Goal: Task Accomplishment & Management: Use online tool/utility

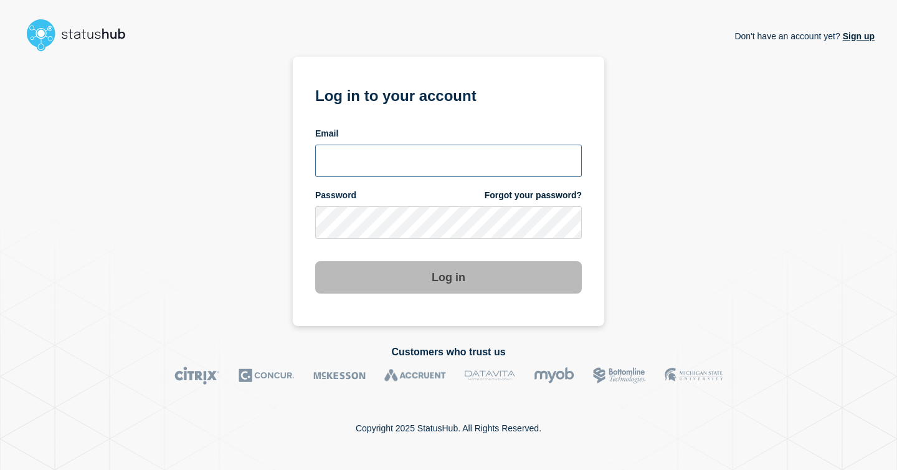
type input "[EMAIL_ADDRESS][PERSON_NAME][DOMAIN_NAME]"
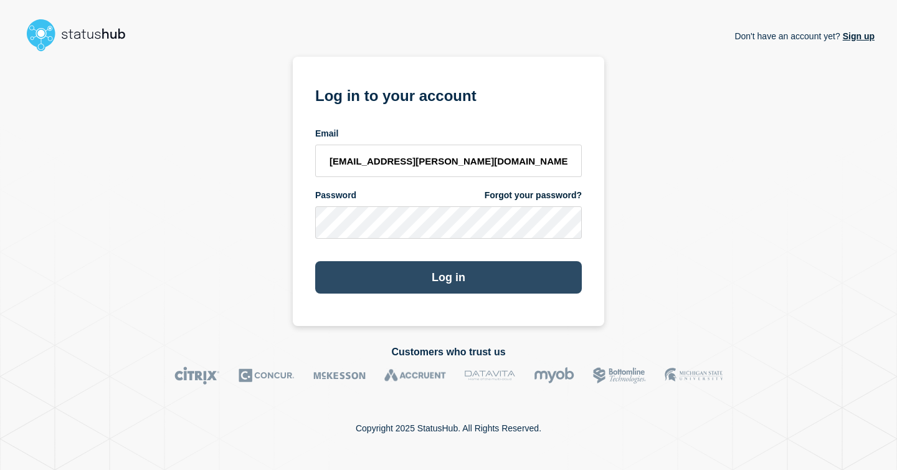
click at [465, 287] on button "Log in" at bounding box center [448, 277] width 267 height 32
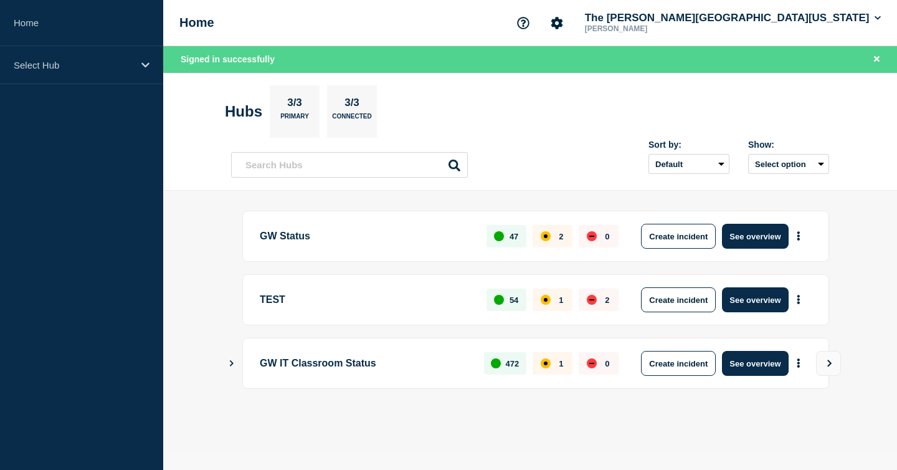
click at [279, 236] on p "GW Status" at bounding box center [366, 236] width 212 height 25
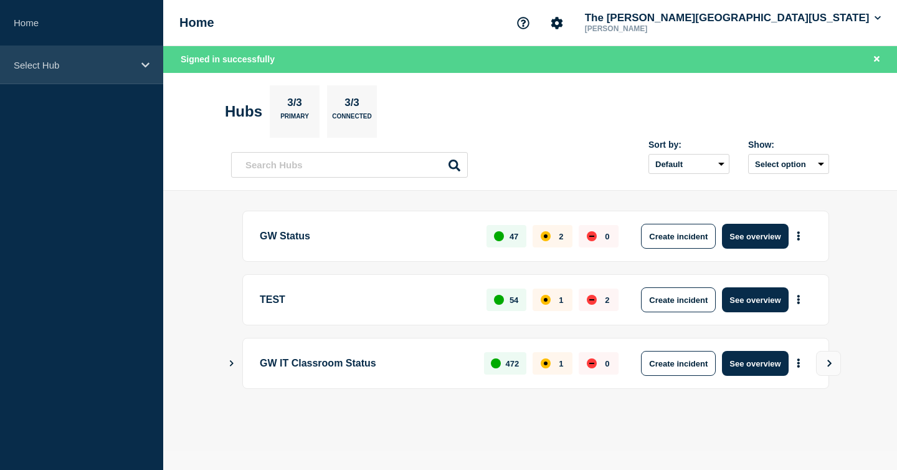
click at [73, 67] on p "Select Hub" at bounding box center [74, 65] width 120 height 11
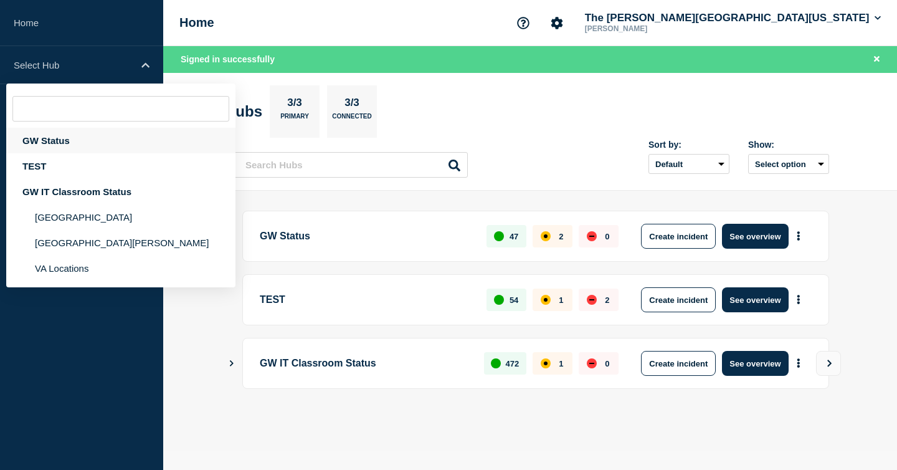
click at [60, 144] on div "GW Status" at bounding box center [120, 141] width 229 height 26
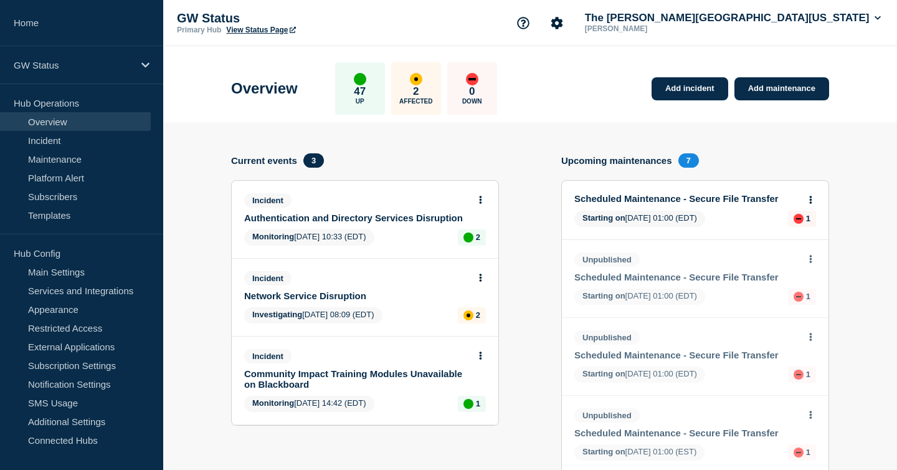
click at [323, 301] on link "Network Service Disruption" at bounding box center [356, 295] width 225 height 11
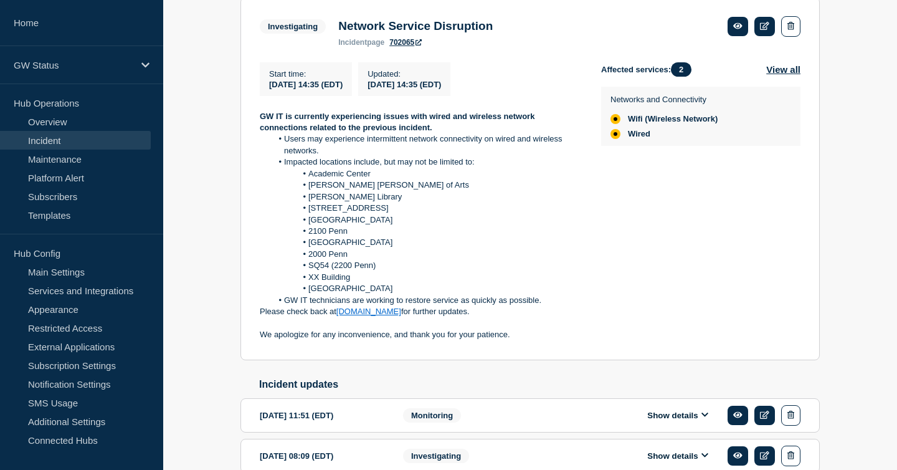
scroll to position [241, 0]
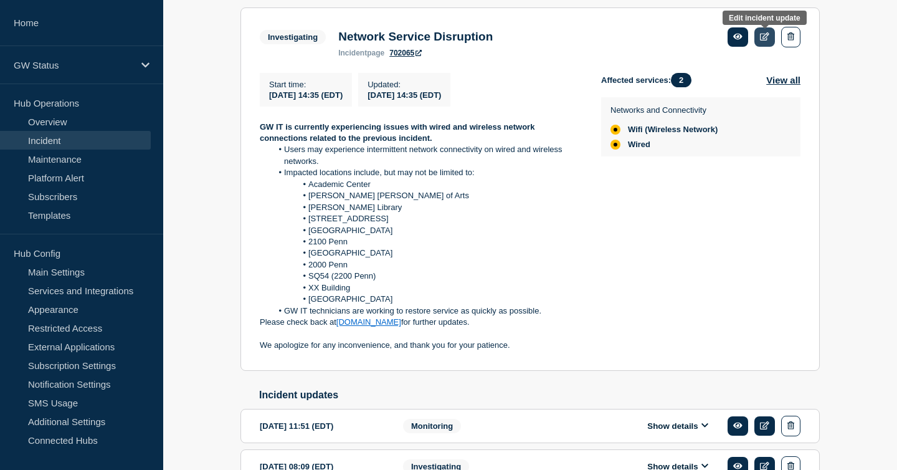
click at [765, 41] on icon at bounding box center [764, 36] width 9 height 8
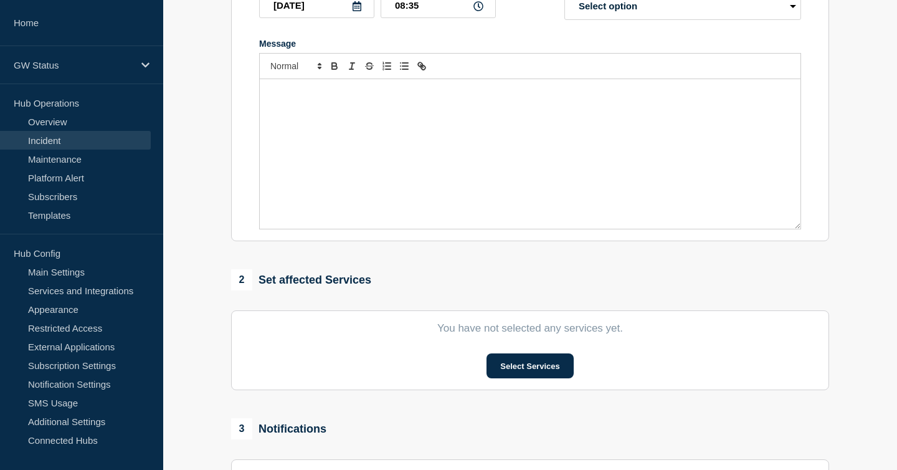
type input "Network Service Disruption"
type input "2025-08-21"
type input "14:35"
select select "investigating"
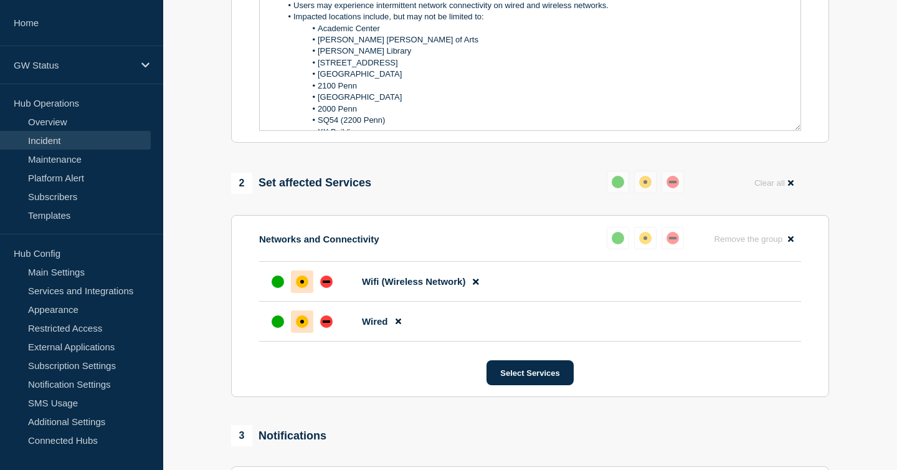
scroll to position [341, 0]
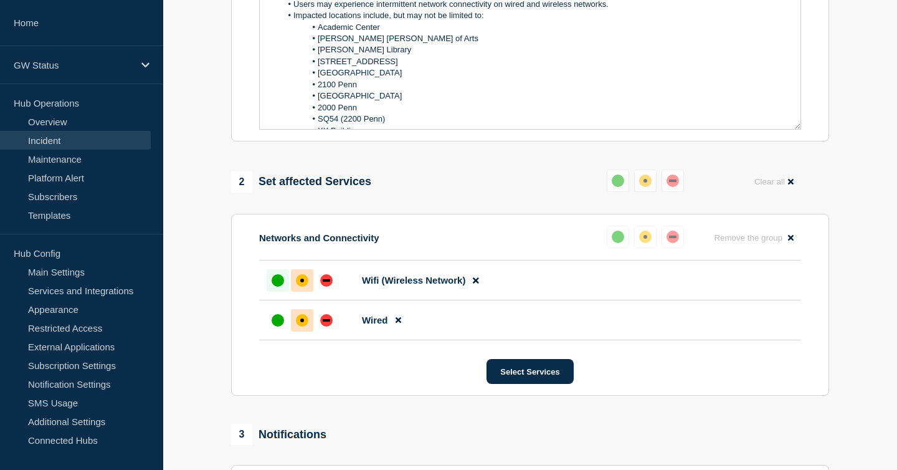
click at [278, 287] on div "up" at bounding box center [278, 280] width 12 height 12
click at [272, 326] on div "up" at bounding box center [278, 320] width 12 height 12
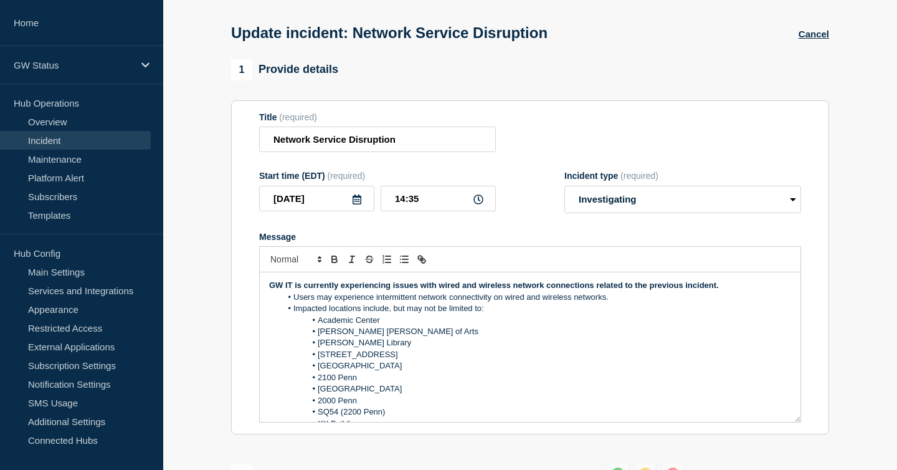
scroll to position [0, 0]
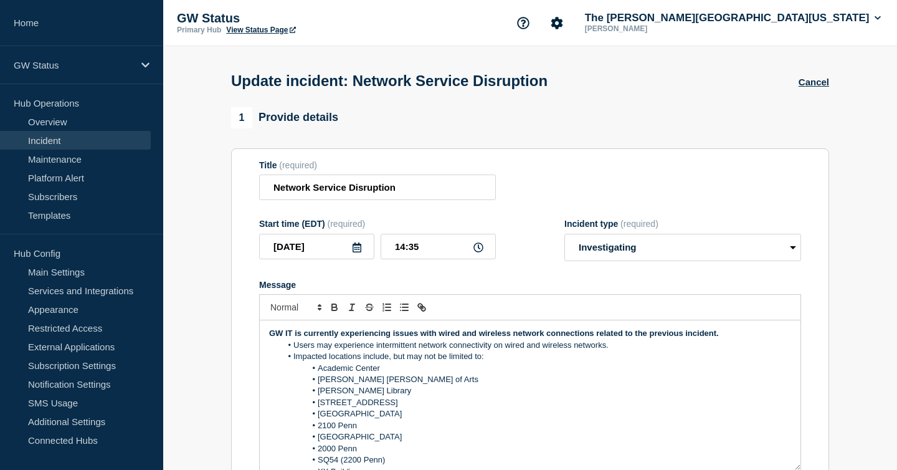
click at [35, 143] on link "Incident" at bounding box center [75, 140] width 151 height 19
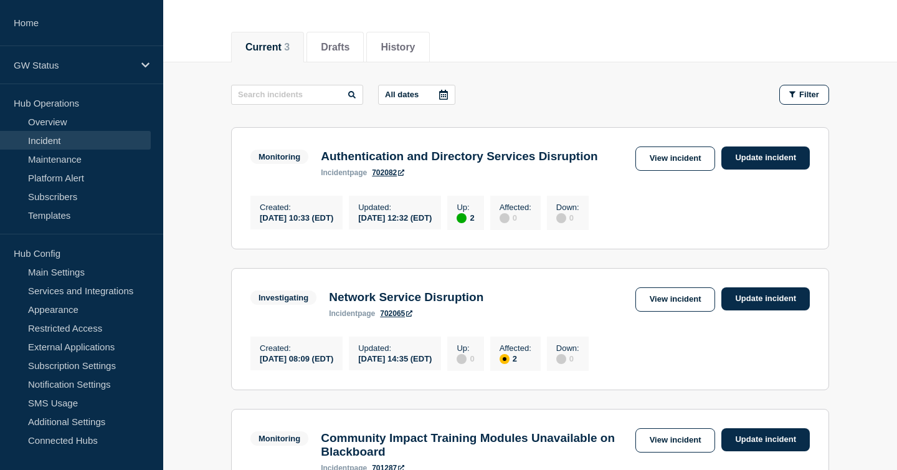
scroll to position [131, 0]
click at [756, 303] on link "Update incident" at bounding box center [766, 298] width 88 height 23
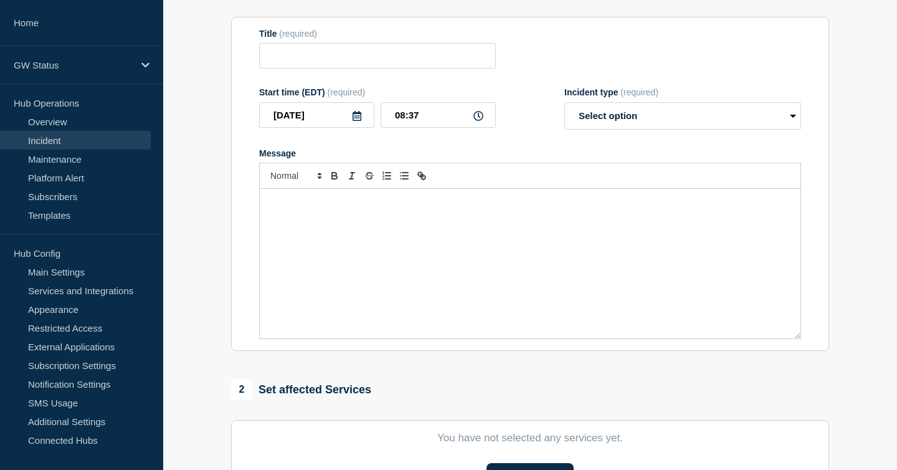
type input "Network Service Disruption"
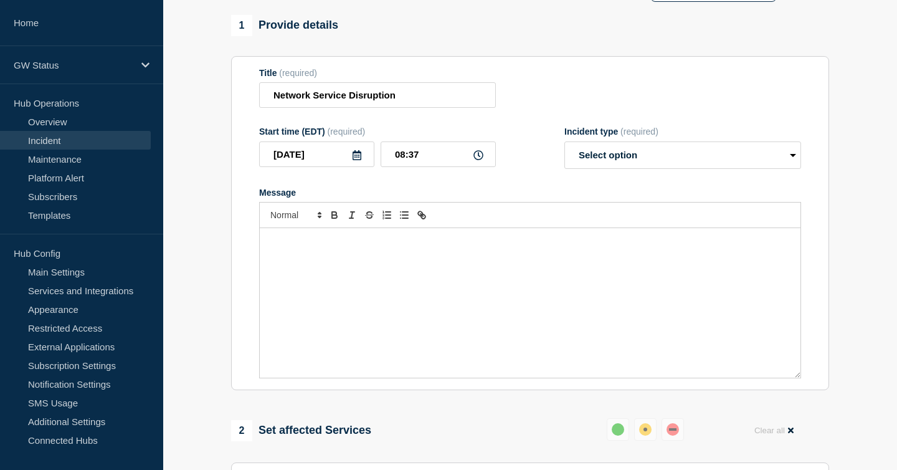
scroll to position [87, 0]
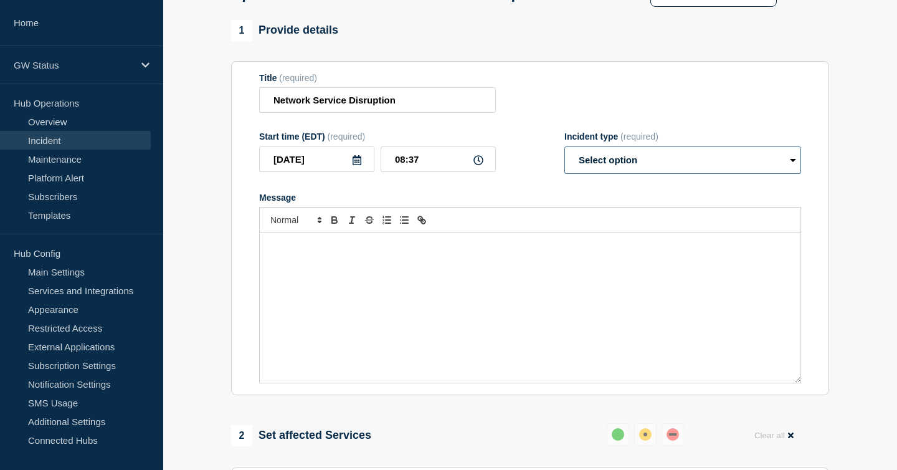
click at [779, 164] on select "Select option Investigating Identified Monitoring Resolved" at bounding box center [683, 159] width 237 height 27
select select "monitoring"
click at [565, 155] on select "Select option Investigating Identified Monitoring Resolved" at bounding box center [683, 159] width 237 height 27
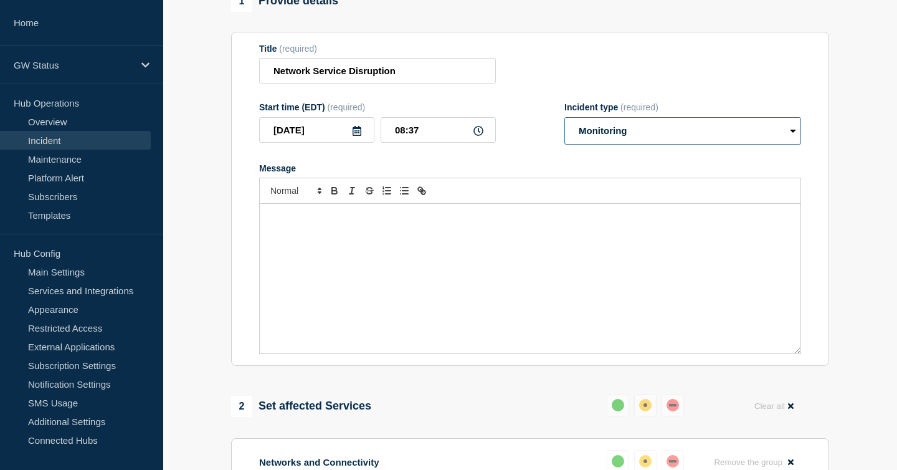
scroll to position [117, 0]
click at [671, 222] on p "Message" at bounding box center [530, 216] width 522 height 11
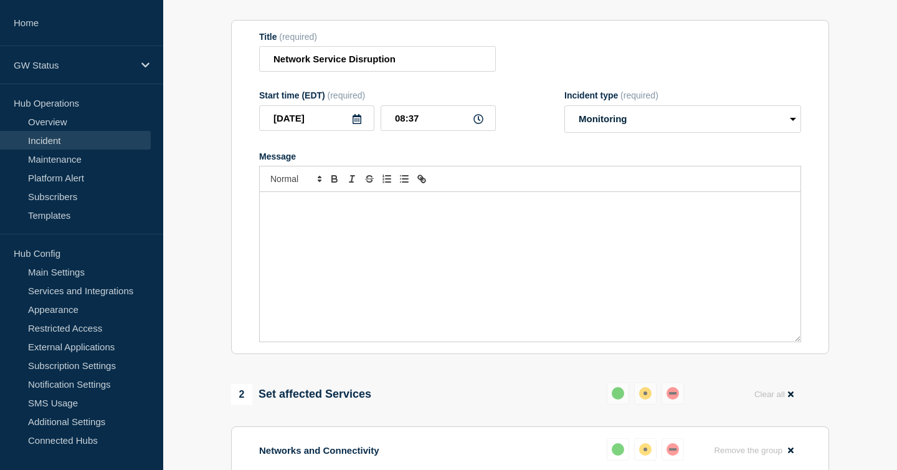
scroll to position [117, 0]
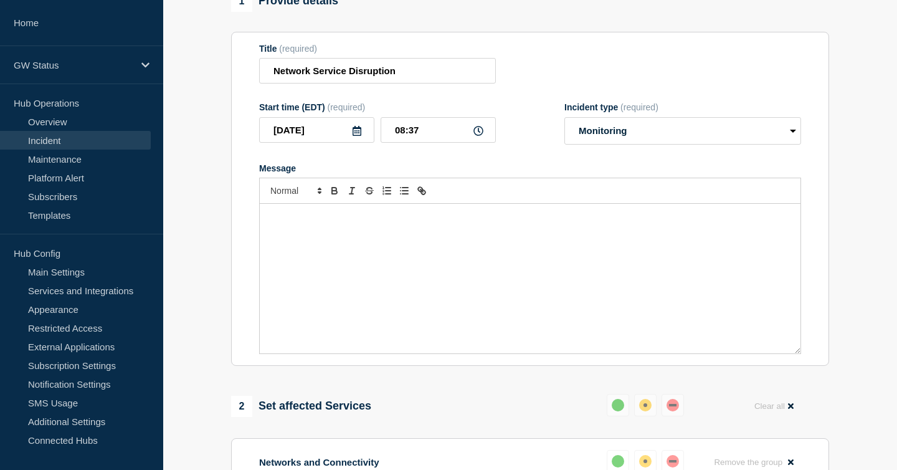
click at [391, 247] on div "Message" at bounding box center [530, 279] width 541 height 150
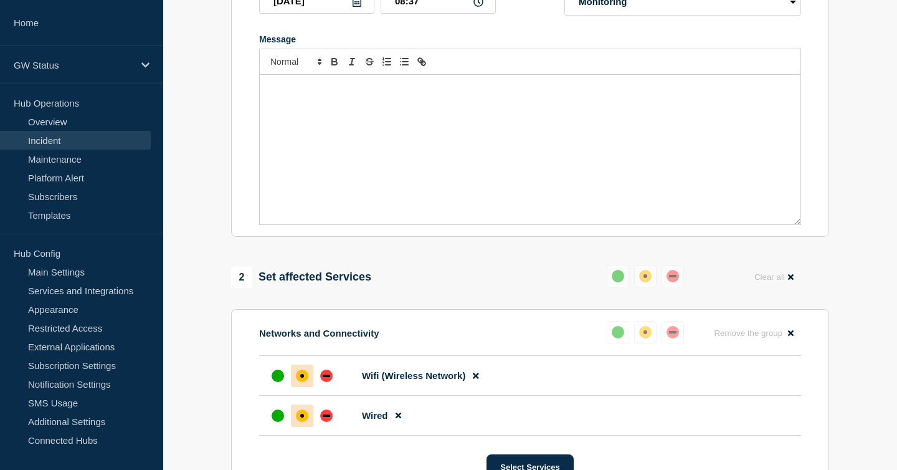
scroll to position [305, 0]
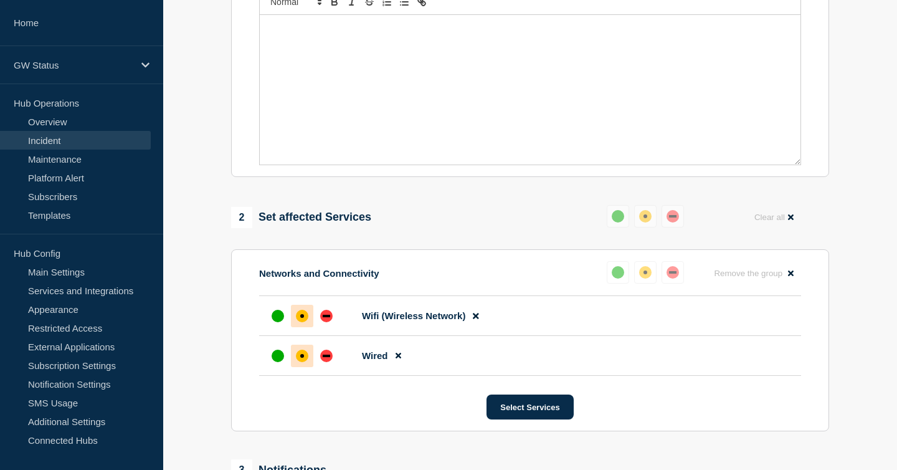
drag, startPoint x: 270, startPoint y: 330, endPoint x: 274, endPoint y: 347, distance: 17.1
click at [270, 327] on div at bounding box center [278, 316] width 22 height 22
click at [276, 376] on li "Wired" at bounding box center [530, 356] width 542 height 40
click at [275, 362] on div "up" at bounding box center [278, 356] width 12 height 12
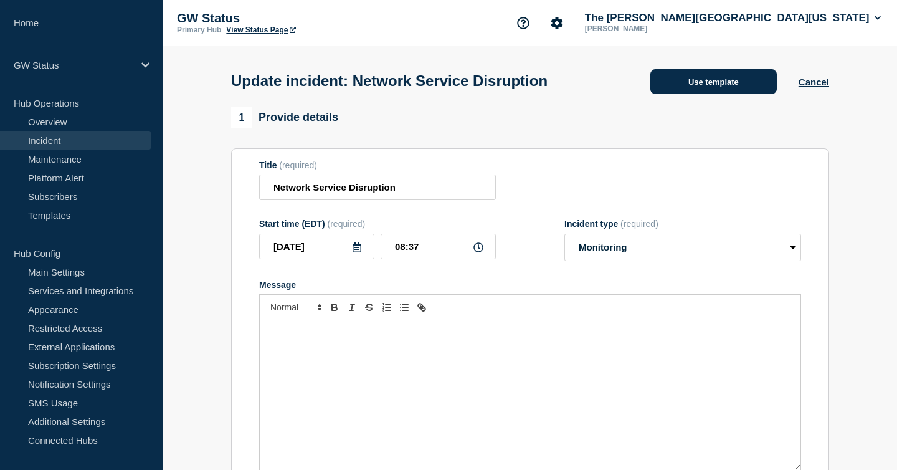
click at [707, 79] on button "Use template" at bounding box center [714, 81] width 126 height 25
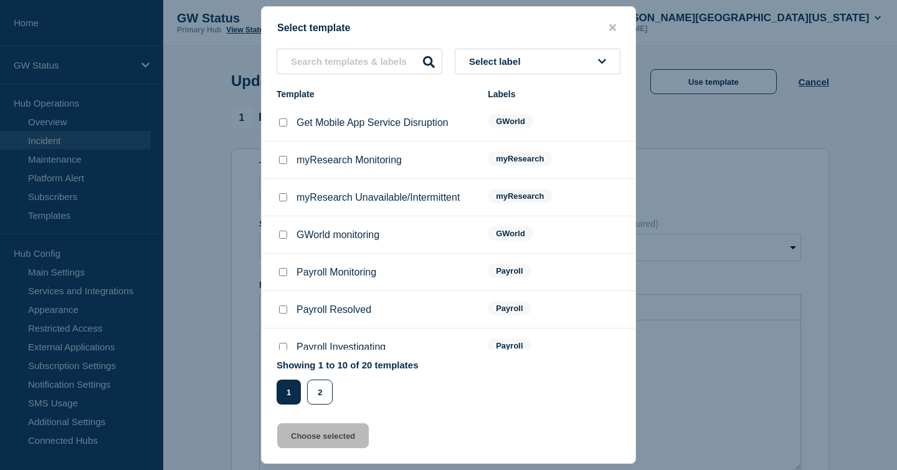
click at [282, 276] on input "Payroll Monitoring checkbox" at bounding box center [283, 272] width 8 height 8
checkbox input "false"
click at [505, 72] on button "Select label" at bounding box center [538, 62] width 166 height 26
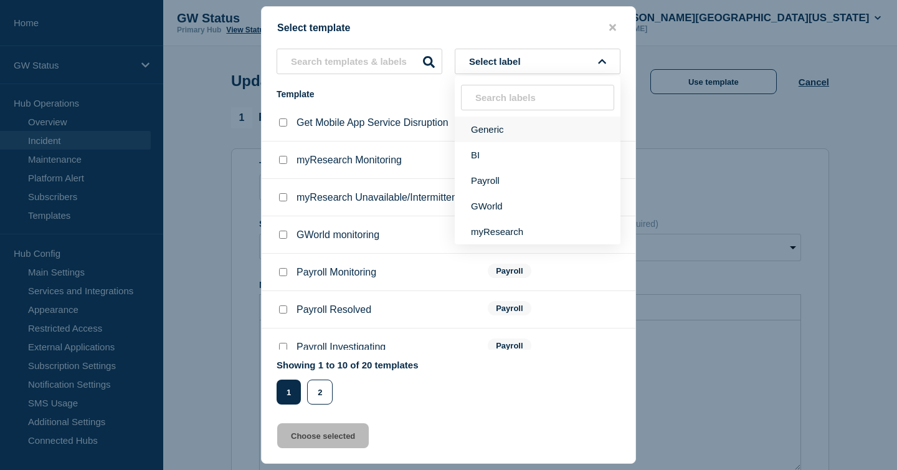
click at [502, 128] on button "Generic" at bounding box center [538, 130] width 166 height 26
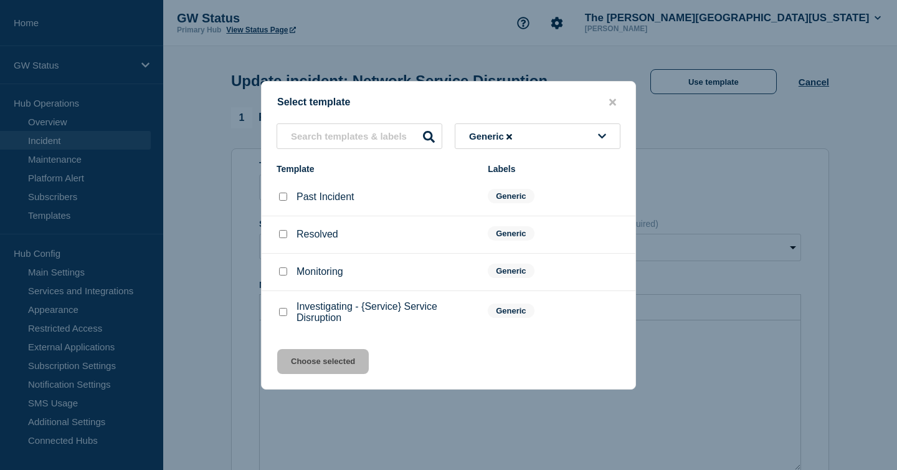
click at [280, 270] on input "Monitoring checkbox" at bounding box center [283, 271] width 8 height 8
checkbox input "true"
click at [341, 371] on button "Choose selected" at bounding box center [323, 361] width 92 height 25
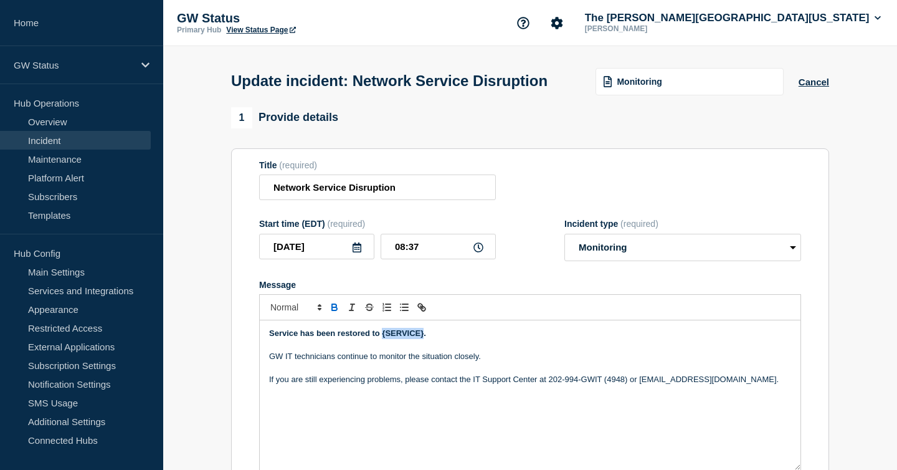
drag, startPoint x: 383, startPoint y: 346, endPoint x: 424, endPoint y: 345, distance: 41.8
click at [424, 338] on strong "Service has been restored to {SERVICE}." at bounding box center [347, 332] width 157 height 9
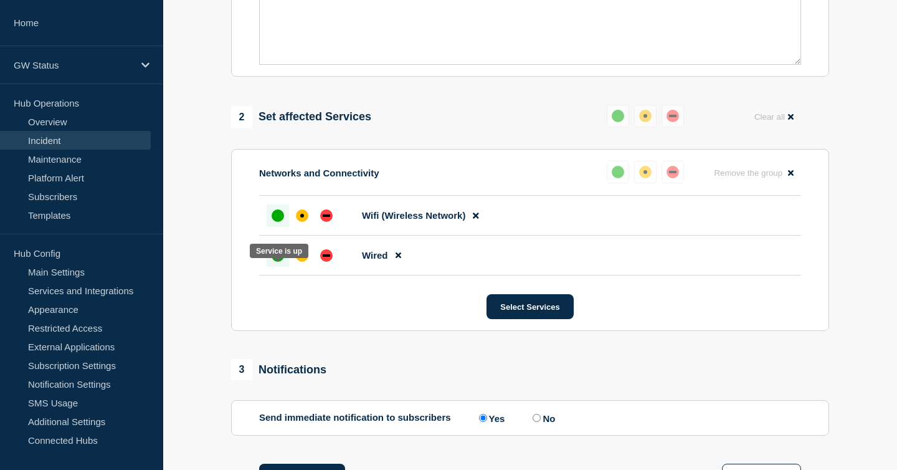
scroll to position [407, 0]
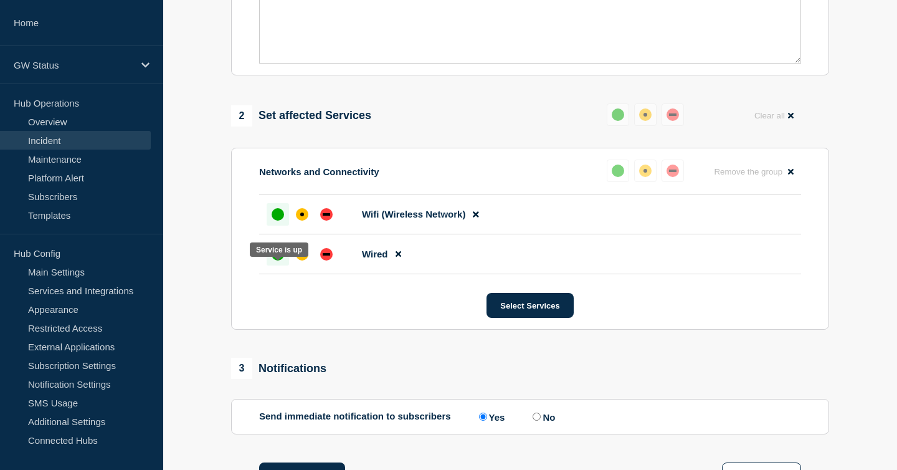
click at [275, 260] on div "up" at bounding box center [278, 254] width 12 height 12
click at [276, 221] on div "up" at bounding box center [278, 214] width 12 height 12
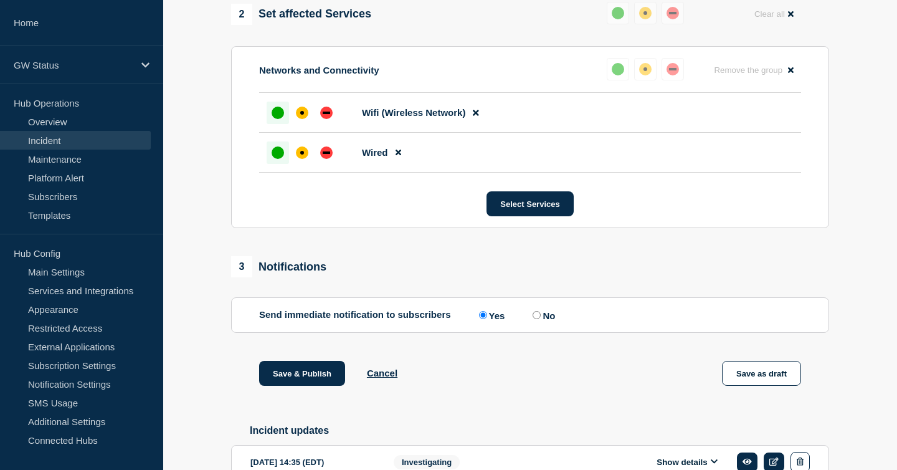
scroll to position [510, 0]
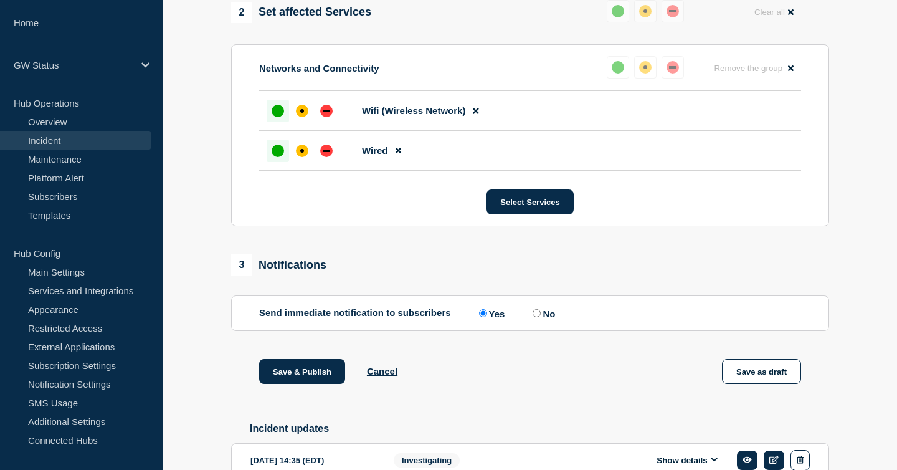
click at [533, 317] on input "No" at bounding box center [537, 313] width 8 height 8
radio input "true"
radio input "false"
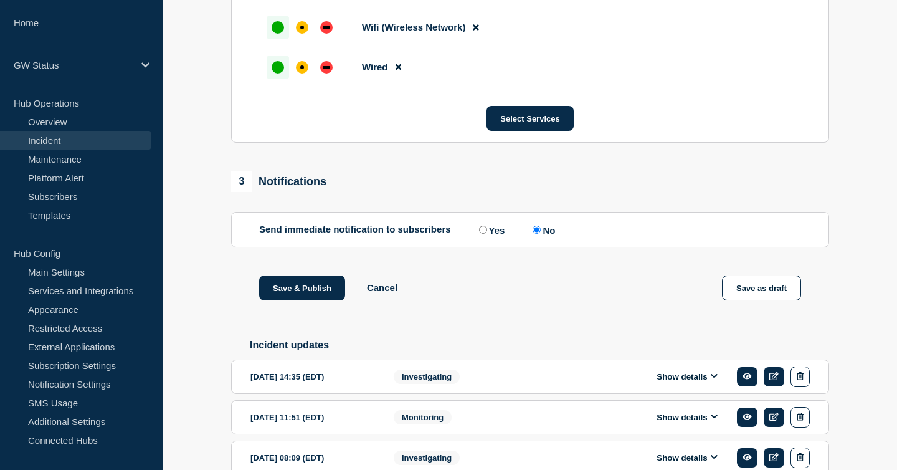
scroll to position [595, 0]
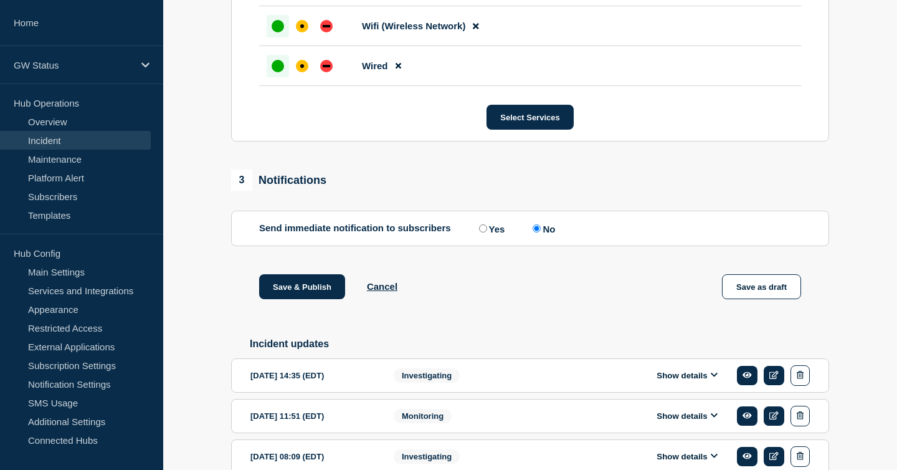
click at [448, 312] on div "Save & Publish Cancel Save as draft" at bounding box center [530, 302] width 598 height 56
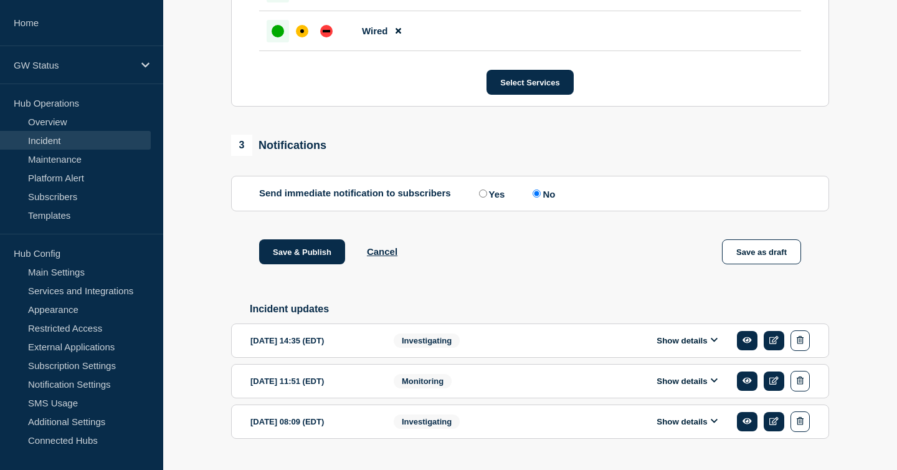
scroll to position [686, 0]
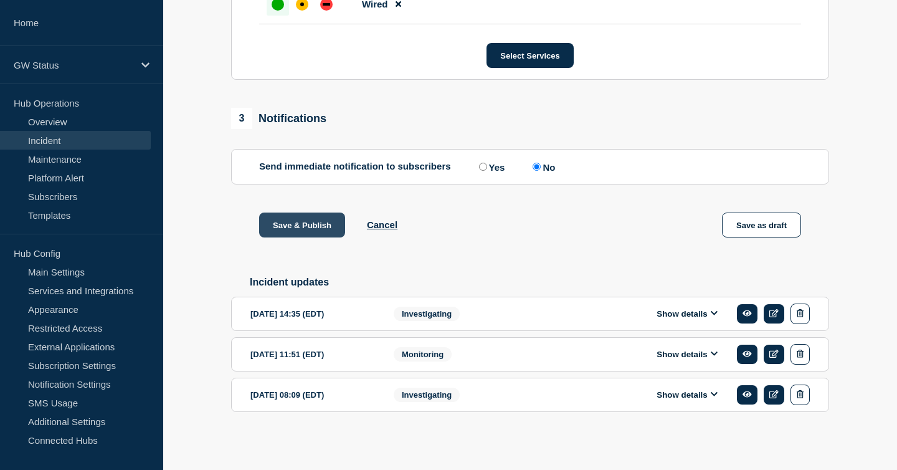
click at [308, 220] on button "Save & Publish" at bounding box center [302, 224] width 86 height 25
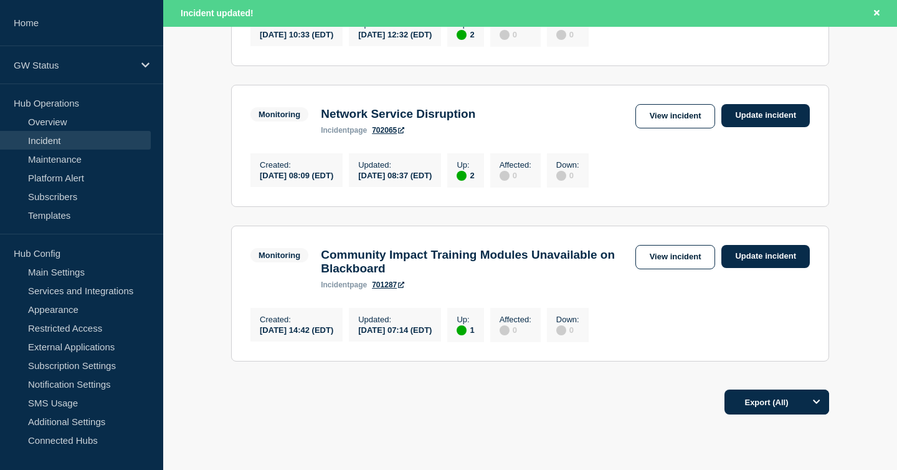
scroll to position [333, 0]
